Goal: Information Seeking & Learning: Learn about a topic

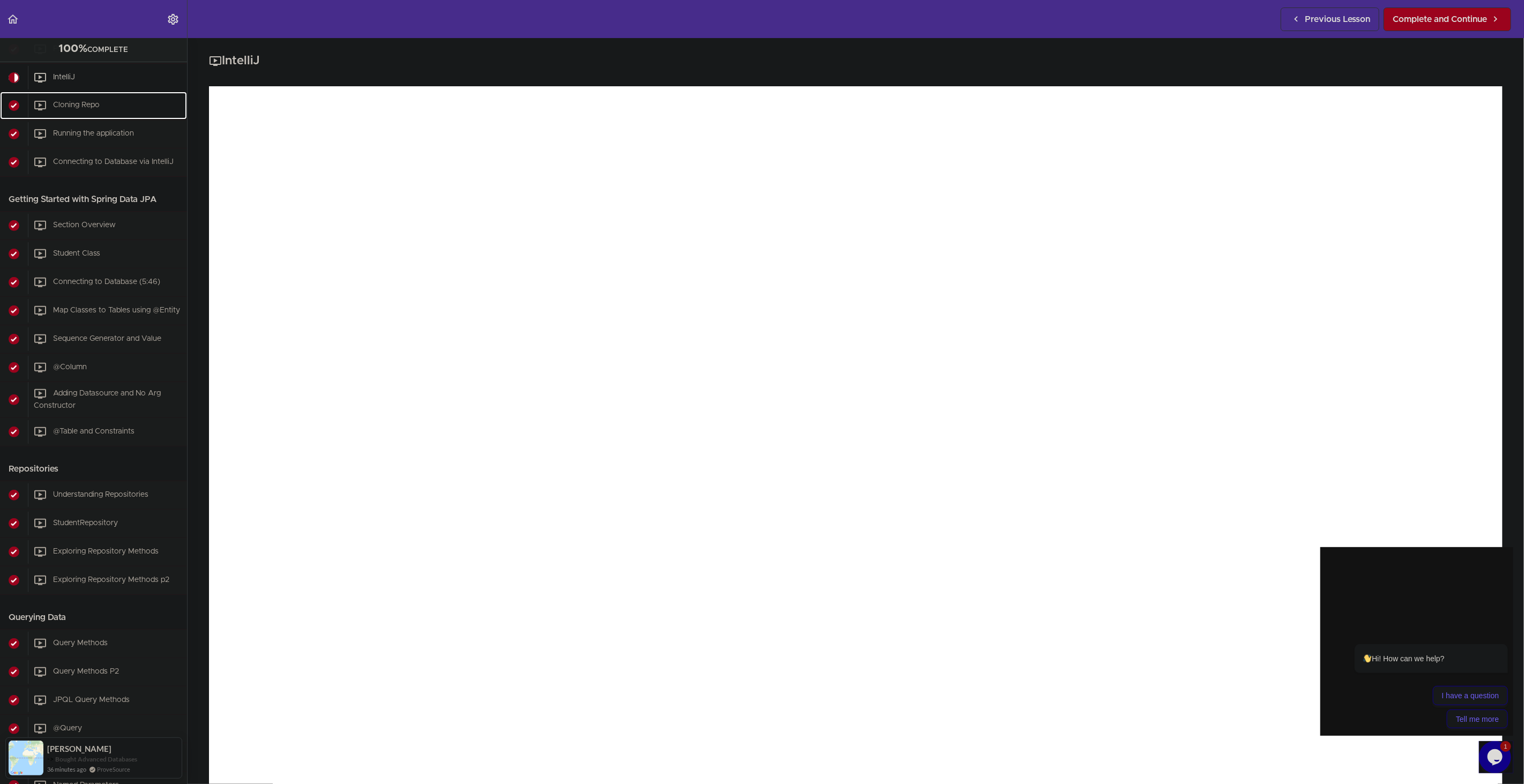
click at [82, 100] on div "Cloning Repo" at bounding box center [107, 105] width 159 height 24
click at [98, 102] on span "Cloning Repo" at bounding box center [76, 105] width 47 height 7
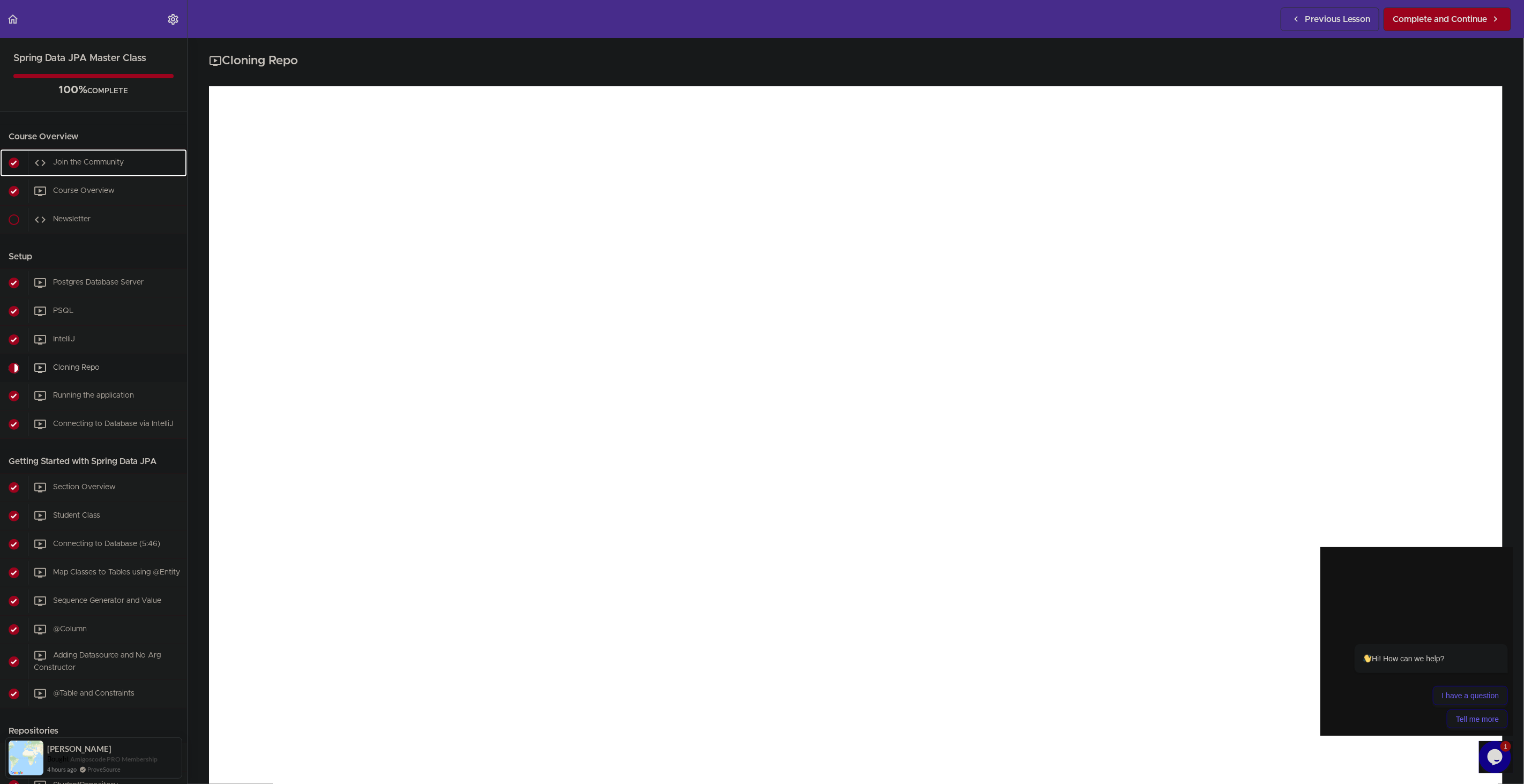
click at [76, 161] on span "Join the Community" at bounding box center [88, 162] width 71 height 7
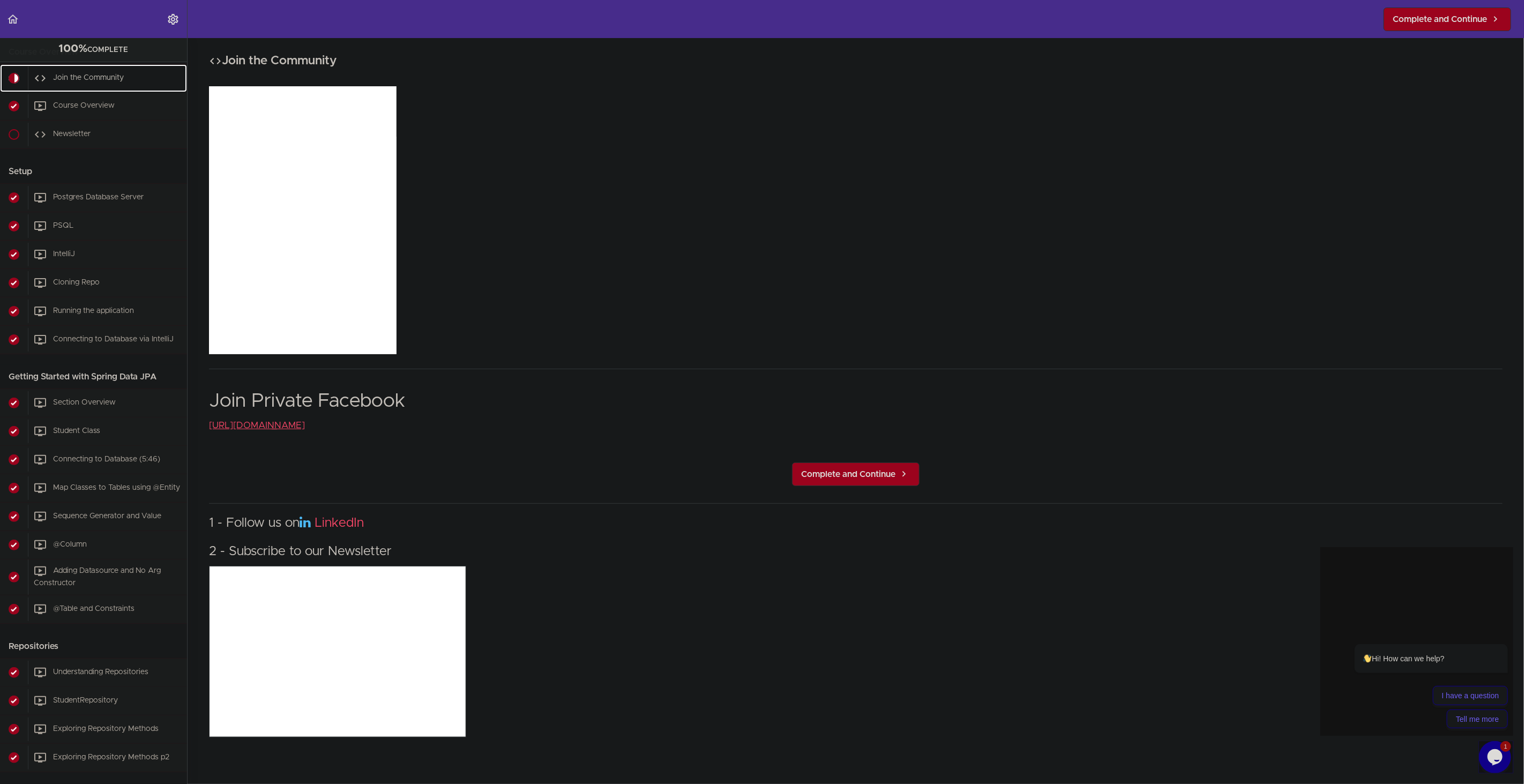
scroll to position [71, 0]
click at [72, 104] on span "Course Overview" at bounding box center [84, 105] width 62 height 7
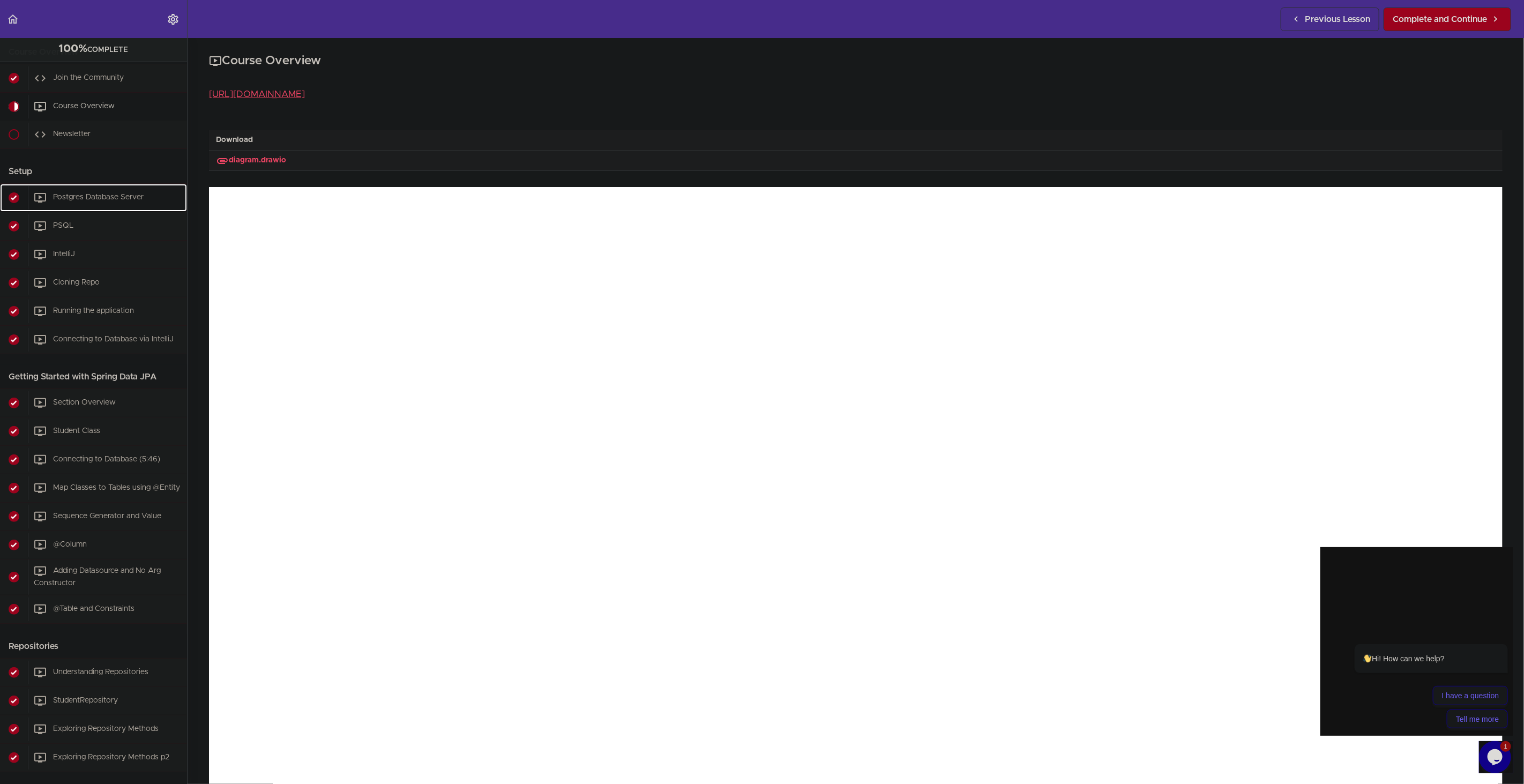
click at [86, 193] on span "Postgres Database Server" at bounding box center [99, 197] width 91 height 7
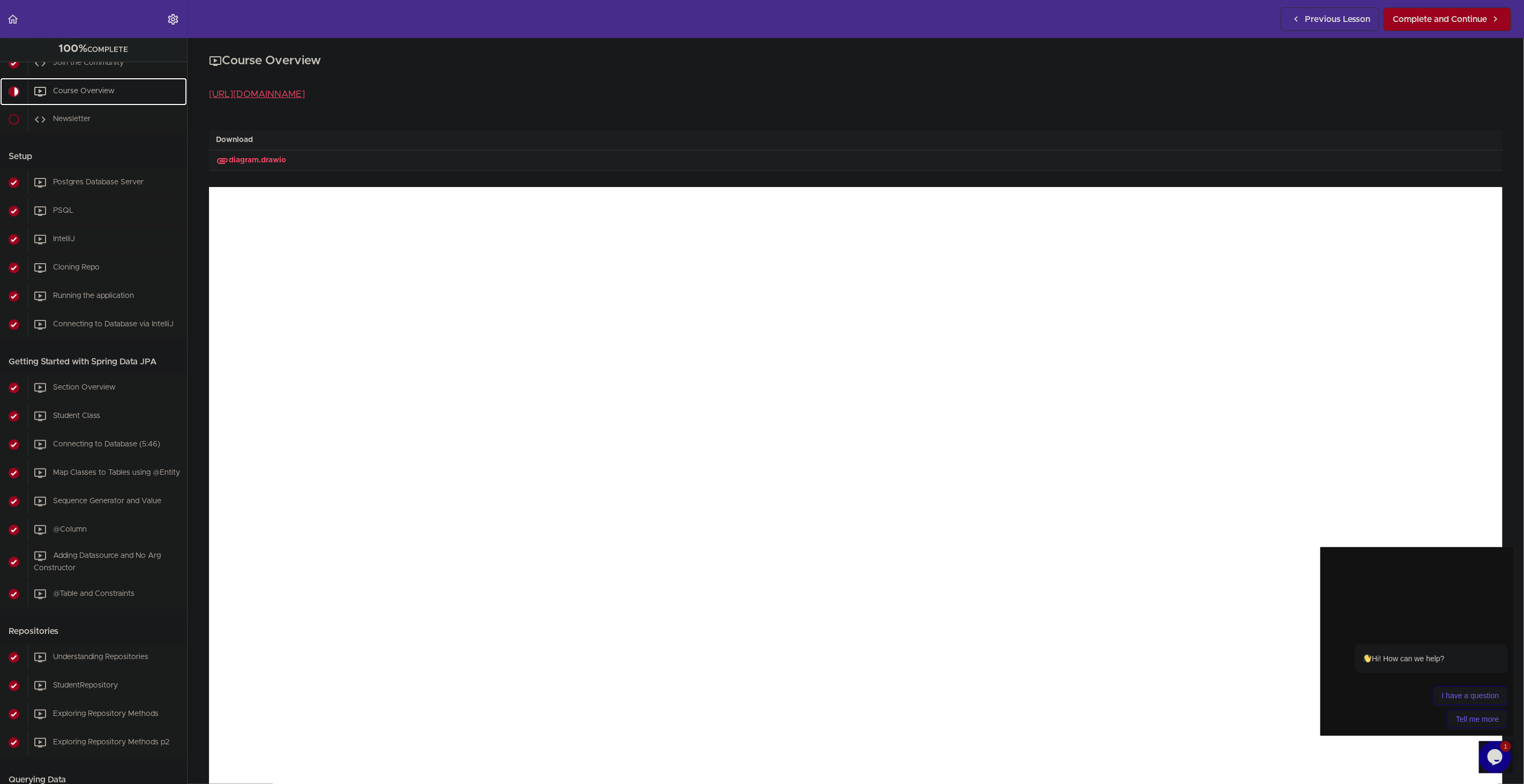
click at [90, 90] on span "Course Overview" at bounding box center [84, 91] width 62 height 7
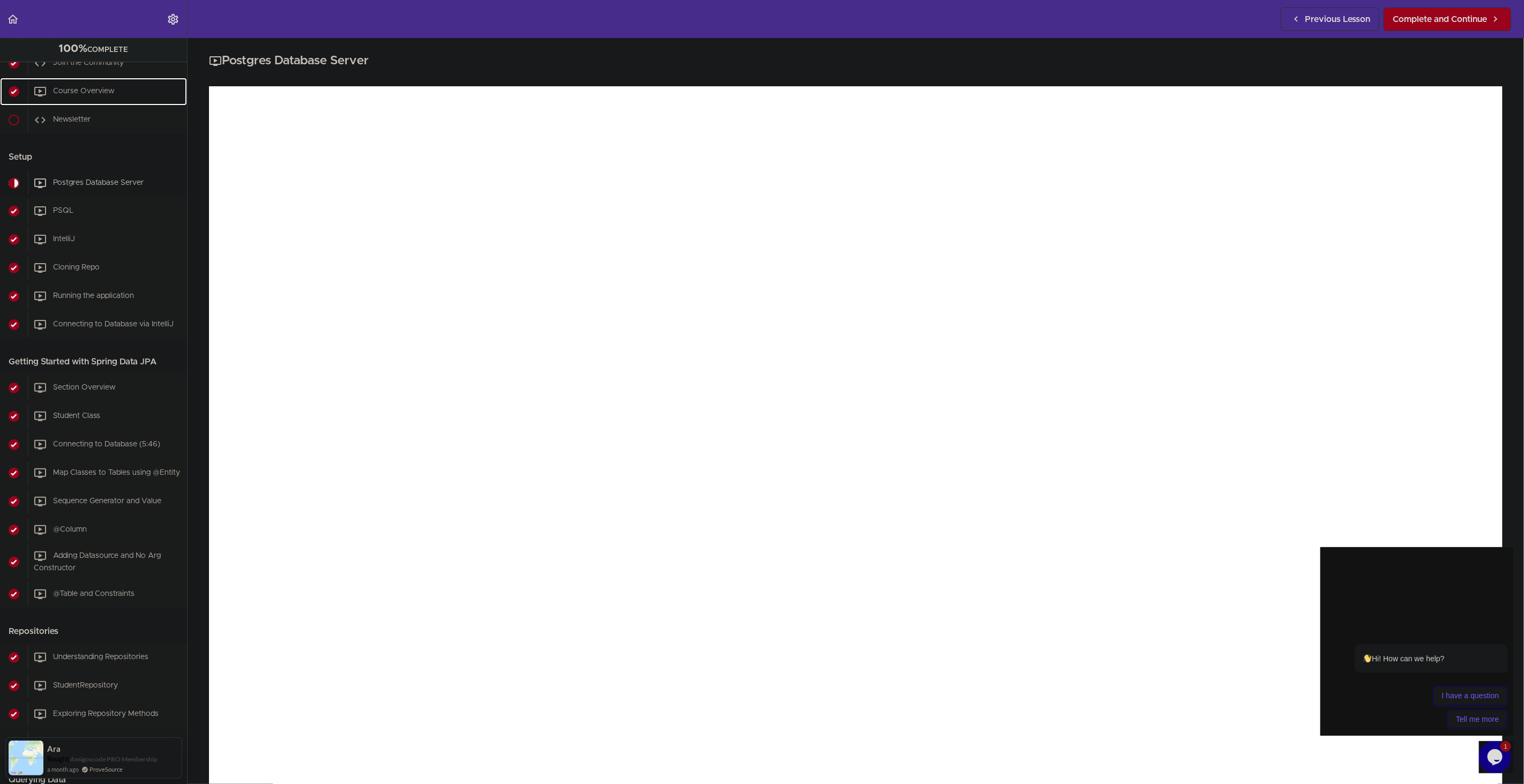
scroll to position [177, 0]
